Goal: Entertainment & Leisure: Consume media (video, audio)

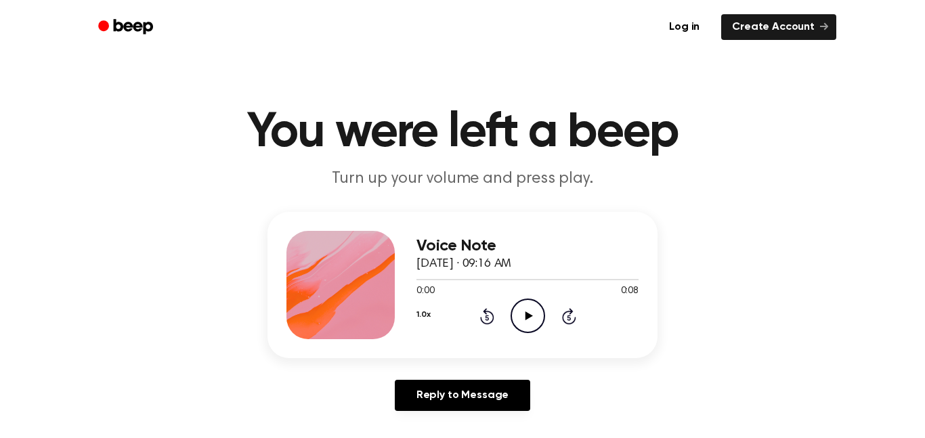
click at [522, 326] on icon "Play Audio" at bounding box center [528, 316] width 35 height 35
click at [518, 310] on icon "Play Audio" at bounding box center [528, 316] width 35 height 35
click at [533, 307] on icon "Play Audio" at bounding box center [528, 316] width 35 height 35
click at [519, 318] on icon "Play Audio" at bounding box center [528, 316] width 35 height 35
click at [534, 308] on icon "Play Audio" at bounding box center [528, 316] width 35 height 35
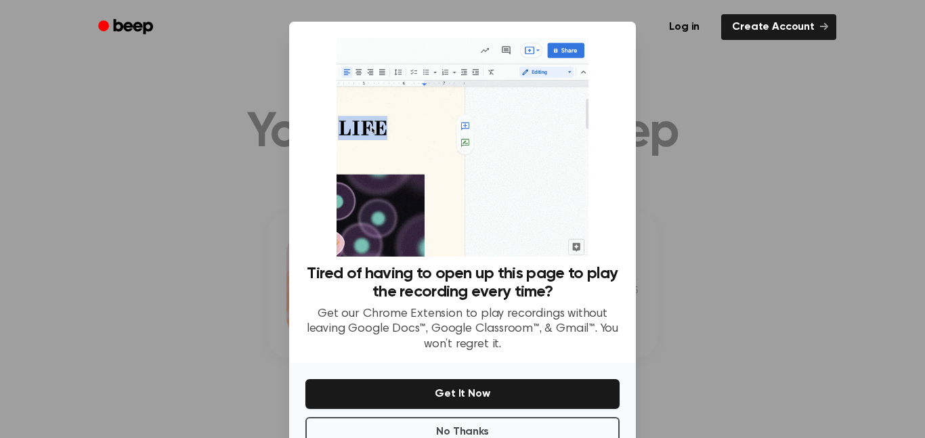
scroll to position [39, 0]
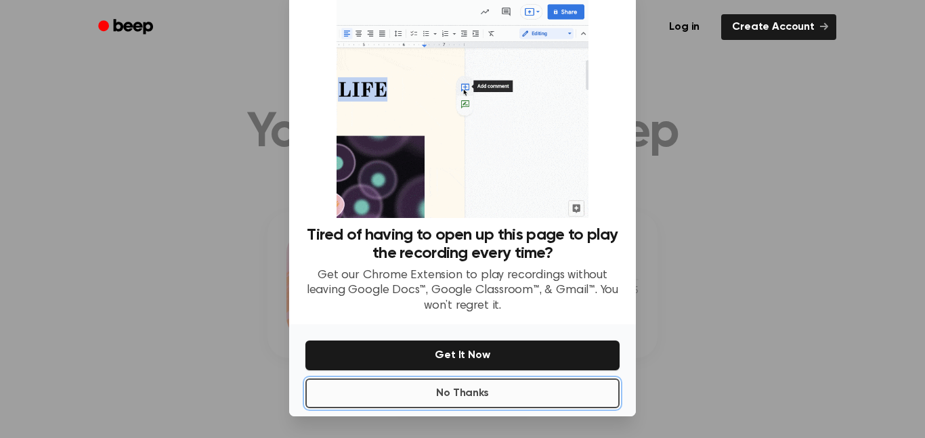
click at [541, 396] on button "No Thanks" at bounding box center [463, 394] width 314 height 30
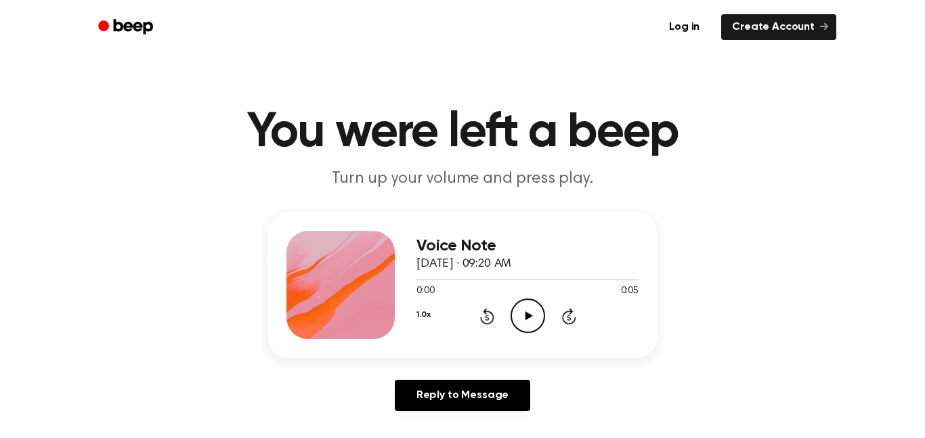
click at [516, 308] on icon "Play Audio" at bounding box center [528, 316] width 35 height 35
click at [530, 307] on icon "Play Audio" at bounding box center [528, 316] width 35 height 35
click at [528, 312] on icon "Play Audio" at bounding box center [528, 316] width 35 height 35
click at [533, 315] on icon "Play Audio" at bounding box center [528, 316] width 35 height 35
click at [522, 308] on icon "Play Audio" at bounding box center [528, 316] width 35 height 35
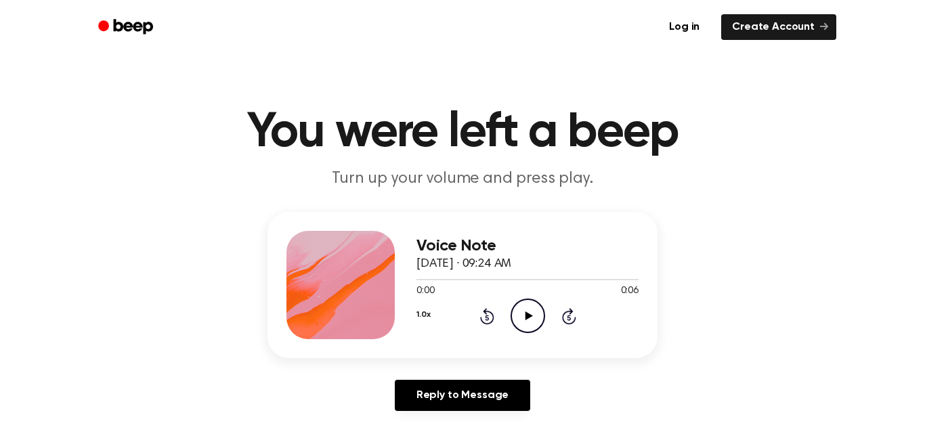
click at [534, 324] on icon "Play Audio" at bounding box center [528, 316] width 35 height 35
